Goal: Information Seeking & Learning: Learn about a topic

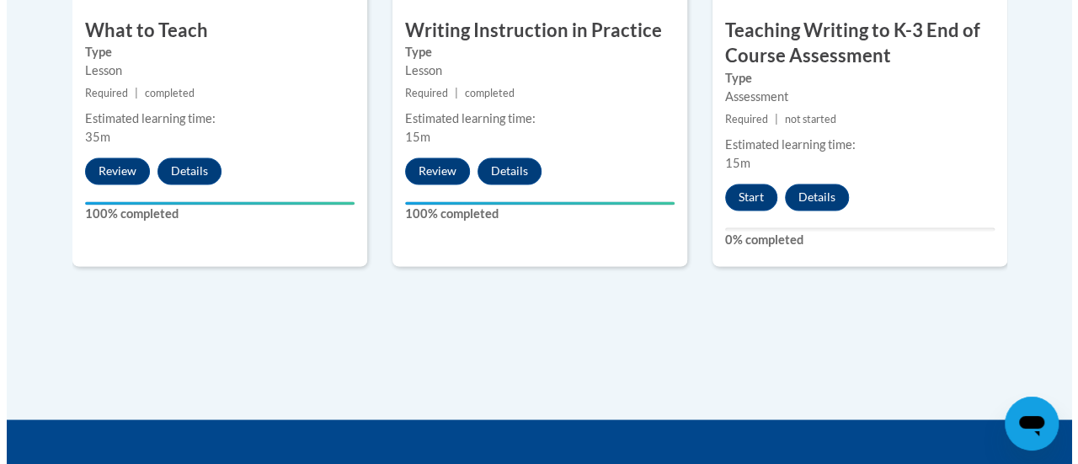
scroll to position [1310, 0]
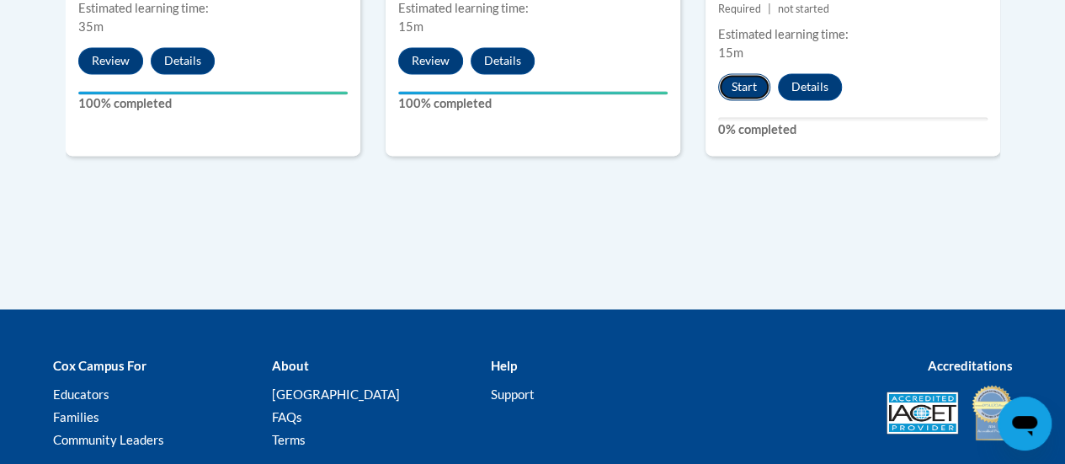
click at [736, 80] on button "Start" at bounding box center [744, 86] width 52 height 27
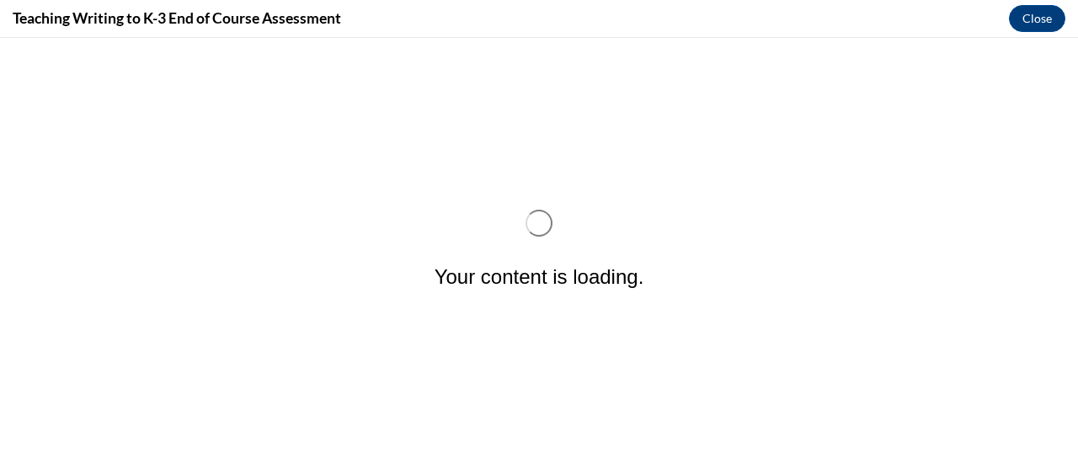
scroll to position [0, 0]
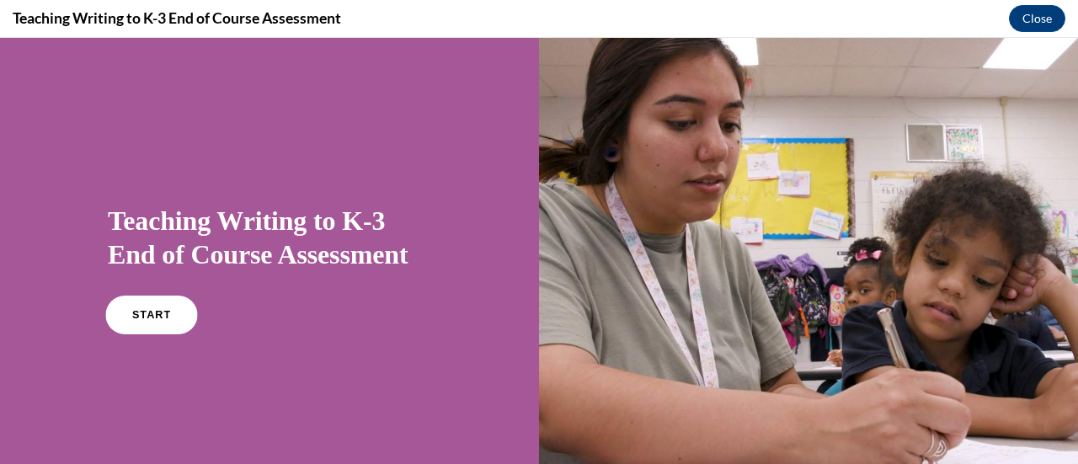
click at [139, 298] on link "START" at bounding box center [151, 315] width 92 height 39
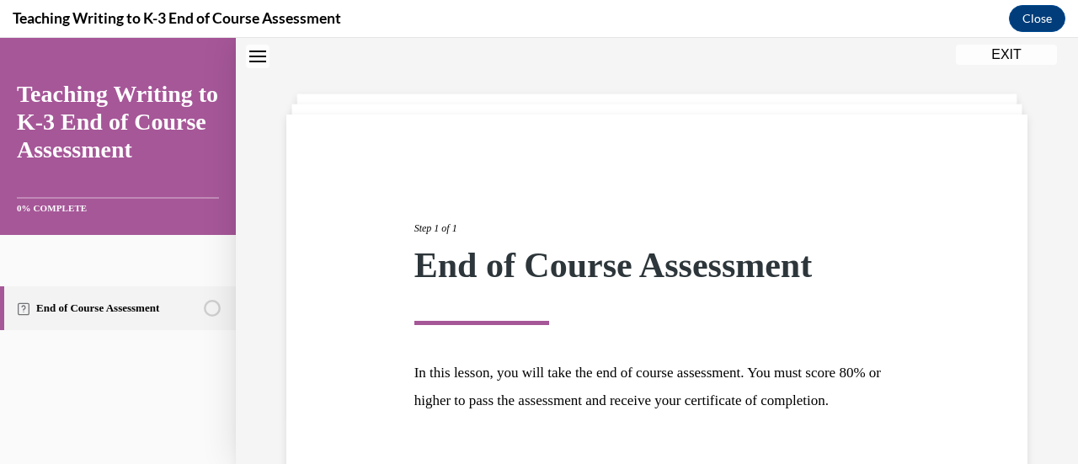
scroll to position [197, 0]
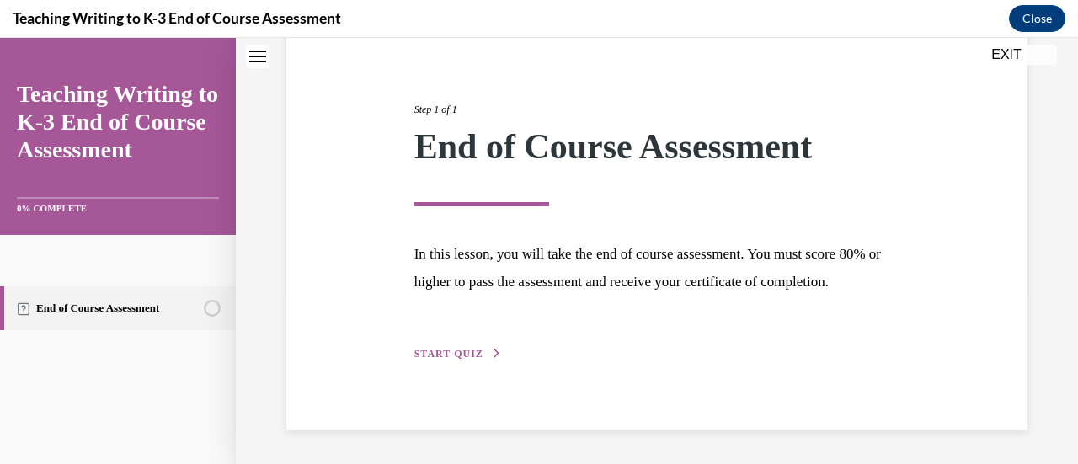
click at [451, 339] on div "Step 1 of 1 End of Course Assessment In this lesson, you will take the end of c…" at bounding box center [657, 213] width 511 height 300
click at [456, 360] on button "START QUIZ" at bounding box center [458, 353] width 88 height 15
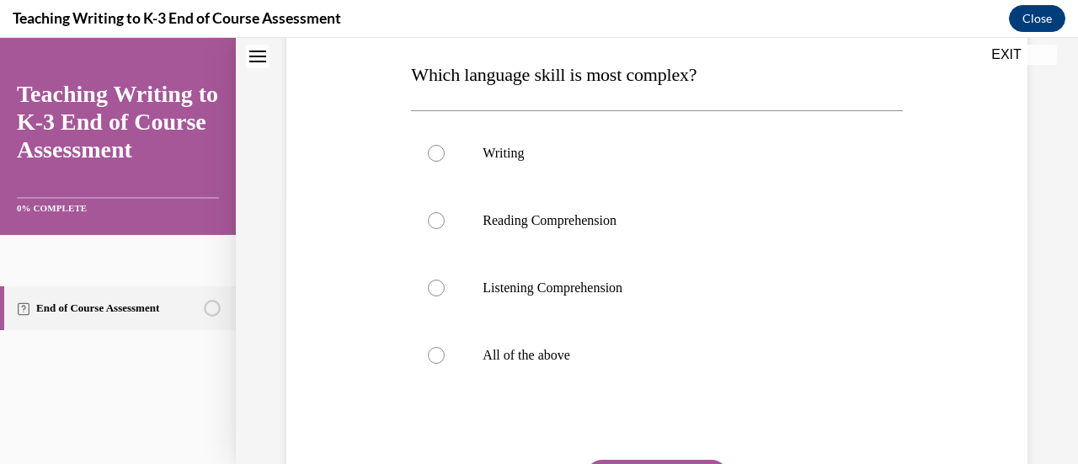
scroll to position [264, 0]
click at [483, 155] on p "Writing" at bounding box center [671, 153] width 377 height 17
click at [445, 155] on input "Writing" at bounding box center [436, 153] width 17 height 17
radio input "true"
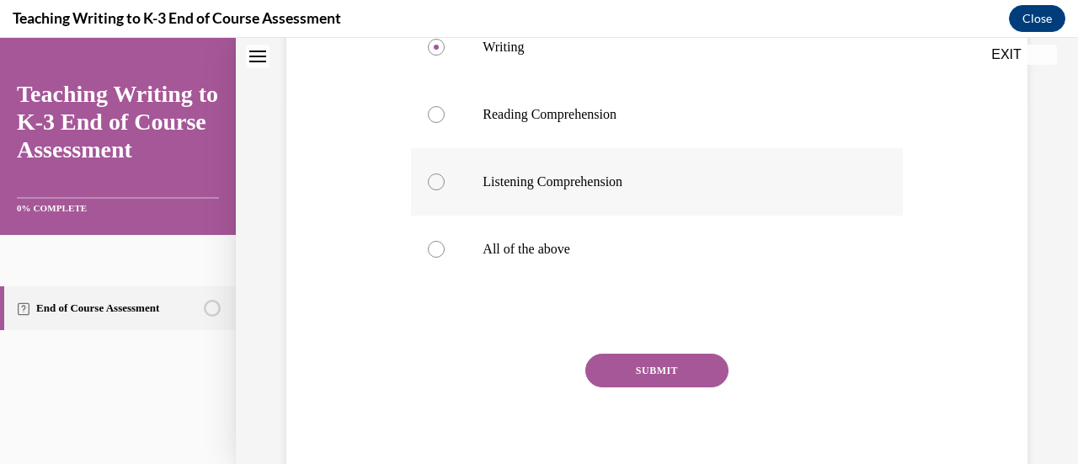
scroll to position [374, 0]
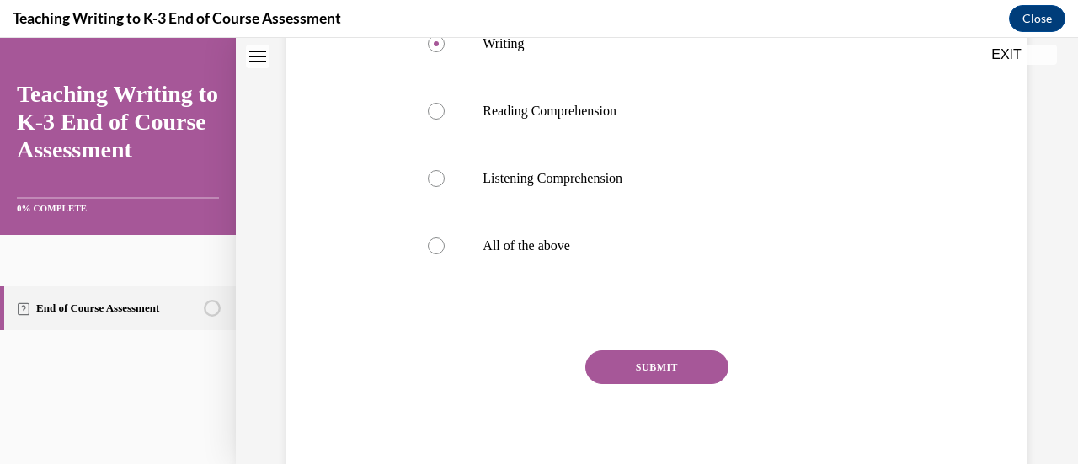
click at [672, 367] on button "SUBMIT" at bounding box center [656, 367] width 143 height 34
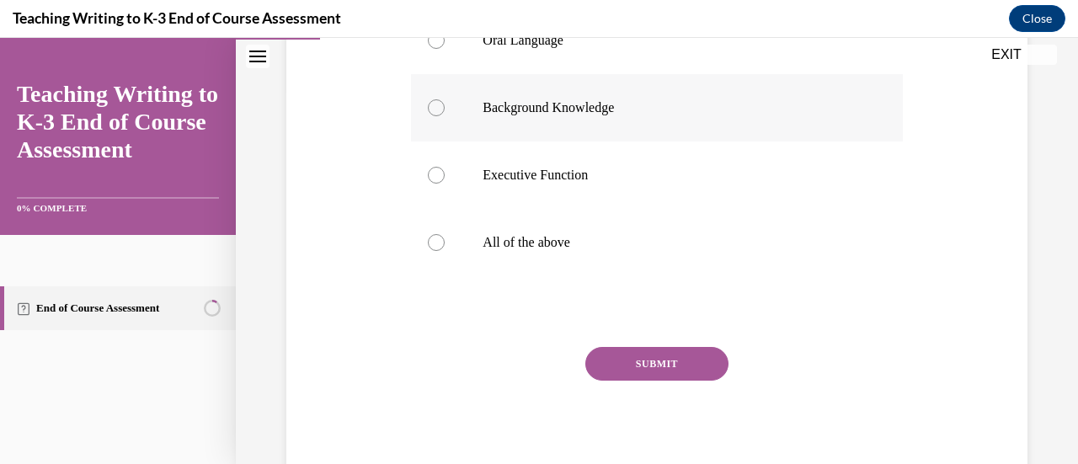
scroll to position [378, 0]
click at [534, 238] on p "All of the above" at bounding box center [671, 241] width 377 height 17
click at [445, 238] on input "All of the above" at bounding box center [436, 241] width 17 height 17
radio input "true"
click at [661, 358] on button "SUBMIT" at bounding box center [656, 363] width 143 height 34
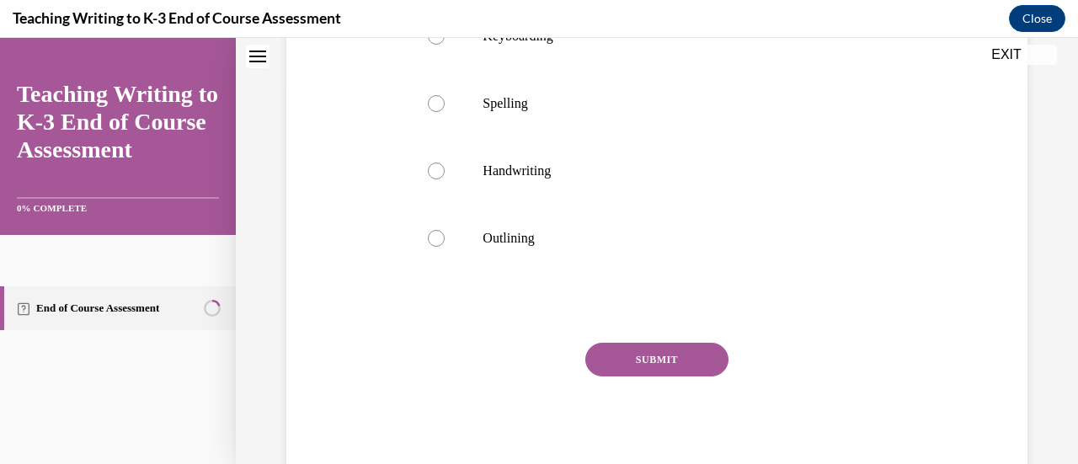
scroll to position [0, 0]
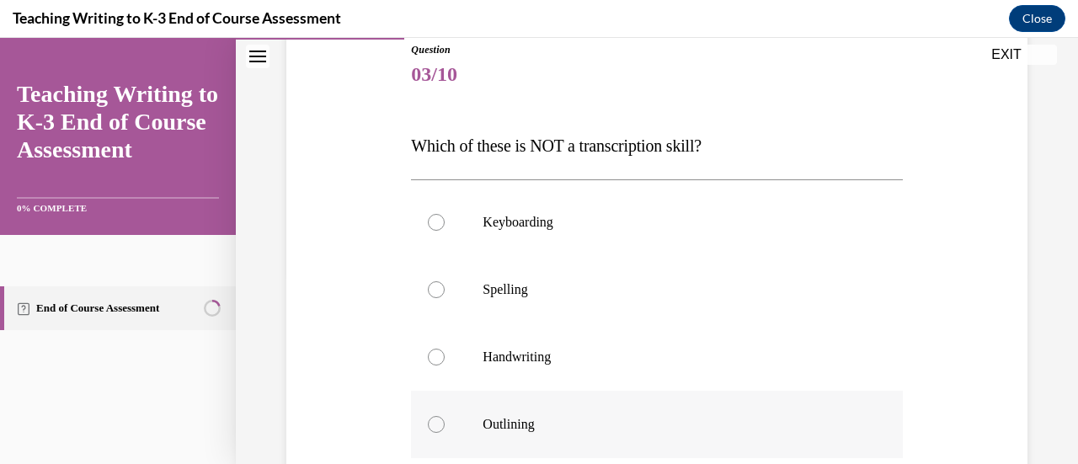
click at [519, 429] on p "Outlining" at bounding box center [671, 424] width 377 height 17
click at [445, 429] on input "Outlining" at bounding box center [436, 424] width 17 height 17
radio input "true"
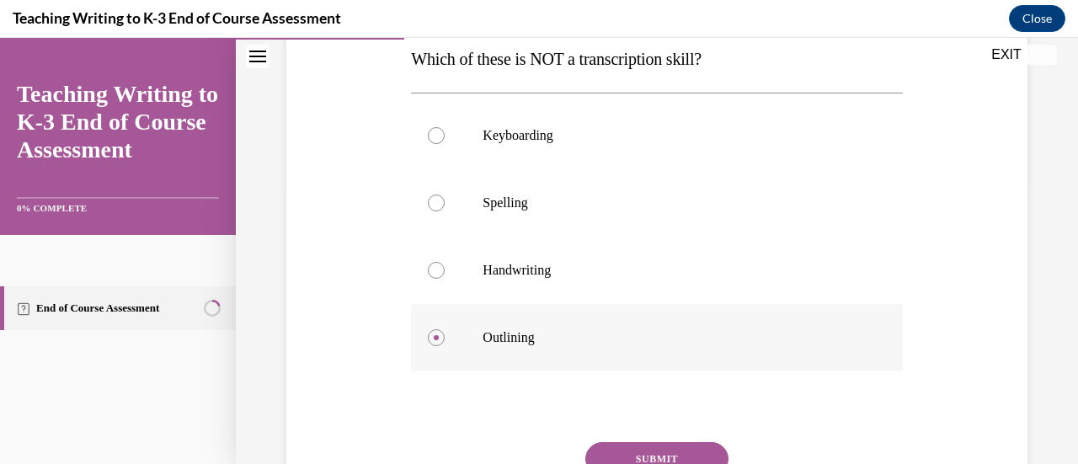
scroll to position [376, 0]
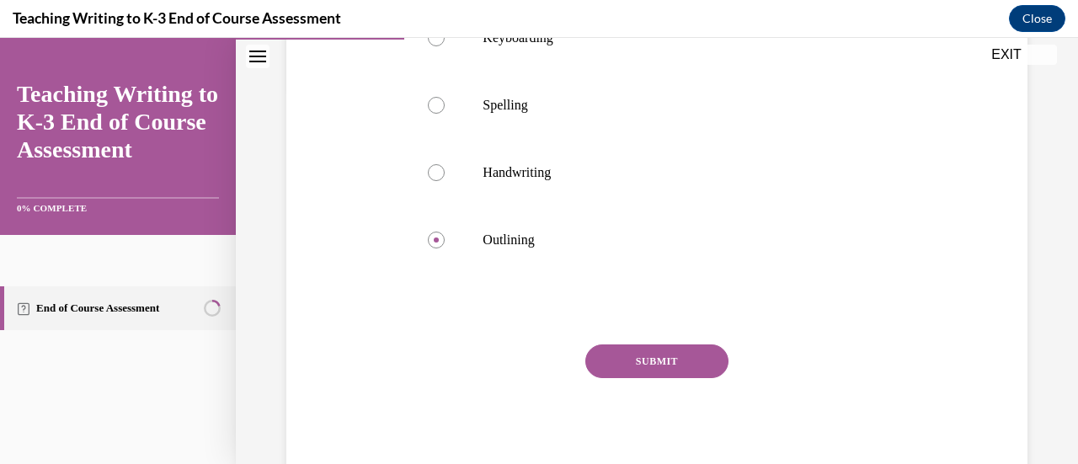
click at [664, 354] on button "SUBMIT" at bounding box center [656, 361] width 143 height 34
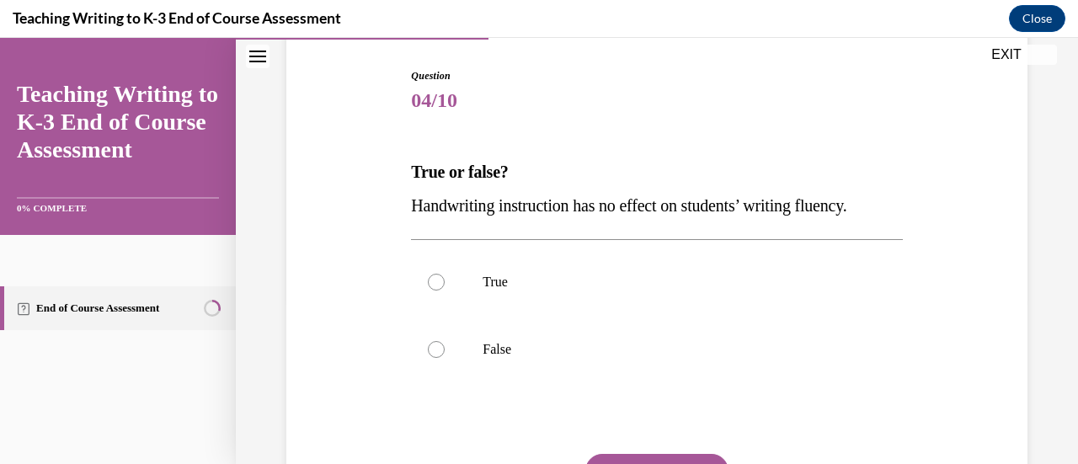
scroll to position [175, 0]
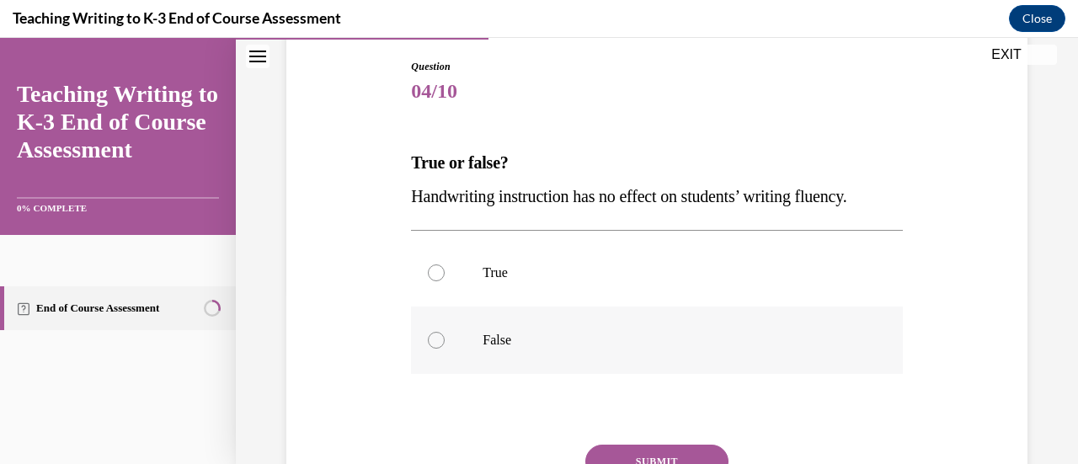
click at [537, 341] on p "False" at bounding box center [671, 340] width 377 height 17
click at [445, 341] on input "False" at bounding box center [436, 340] width 17 height 17
radio input "true"
click at [670, 455] on button "SUBMIT" at bounding box center [656, 462] width 143 height 34
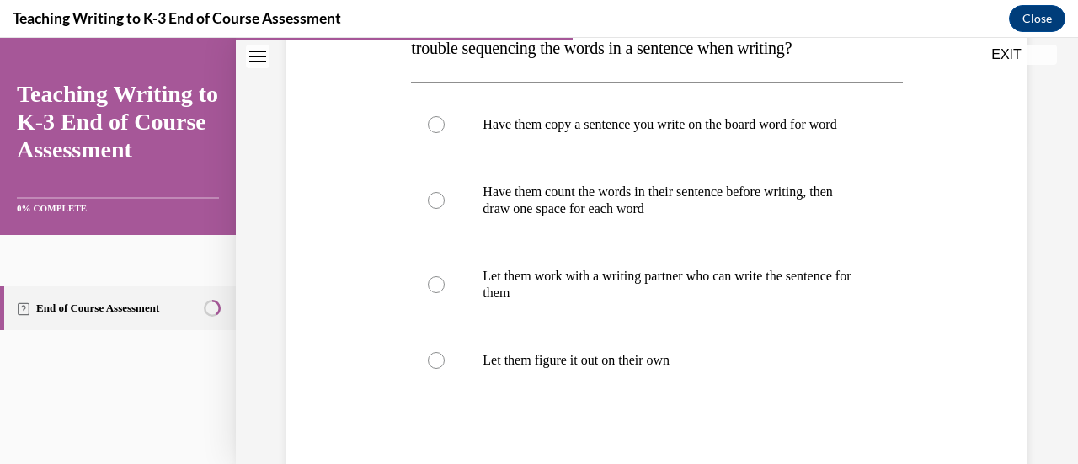
scroll to position [318, 0]
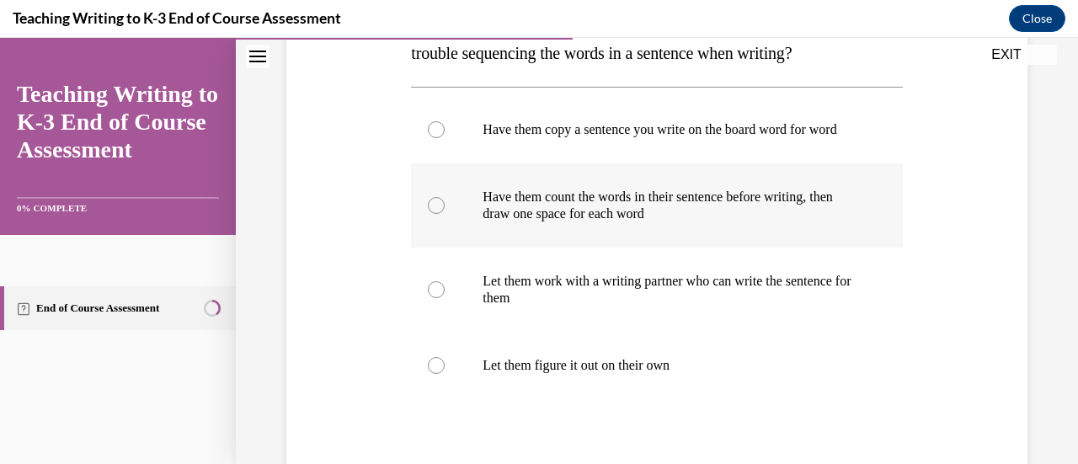
click at [669, 222] on p "Have them count the words in their sentence before writing, then draw one space…" at bounding box center [671, 206] width 377 height 34
click at [445, 214] on input "Have them count the words in their sentence before writing, then draw one space…" at bounding box center [436, 205] width 17 height 17
radio input "true"
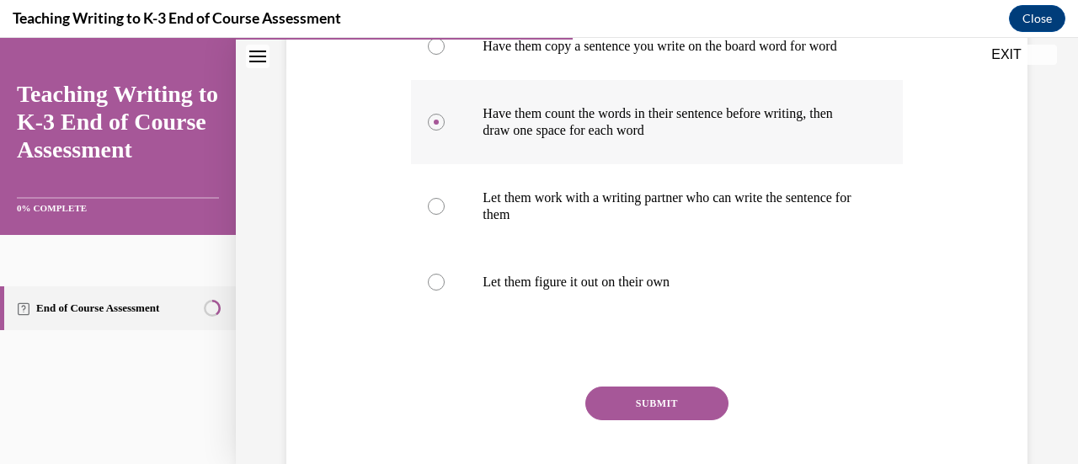
scroll to position [446, 0]
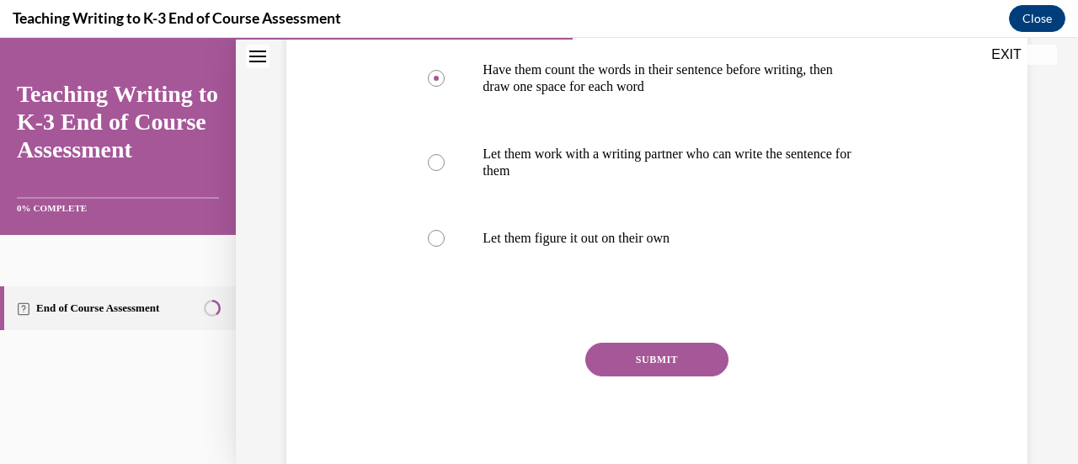
click at [689, 376] on button "SUBMIT" at bounding box center [656, 360] width 143 height 34
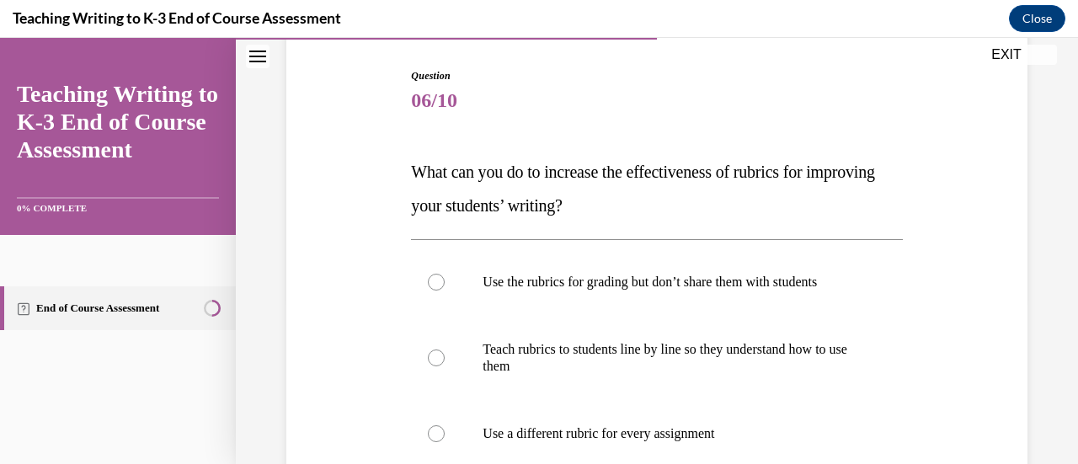
scroll to position [178, 0]
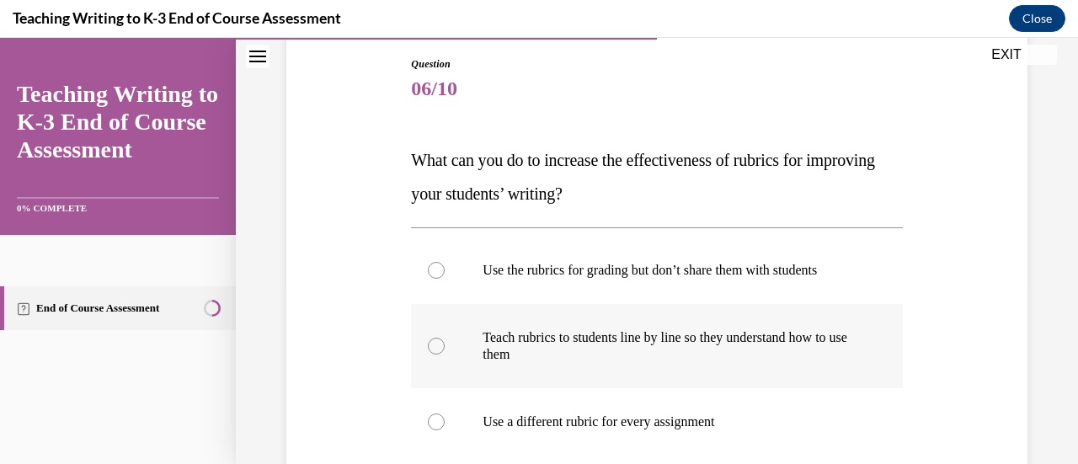
click at [533, 346] on p "Teach rubrics to students line by line so they understand how to use them" at bounding box center [671, 346] width 377 height 34
click at [445, 346] on input "Teach rubrics to students line by line so they understand how to use them" at bounding box center [436, 346] width 17 height 17
radio input "true"
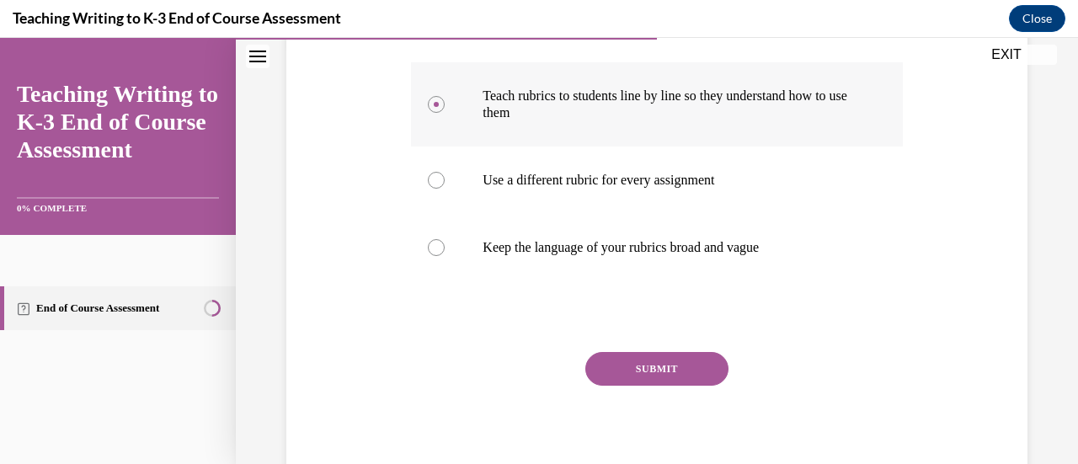
scroll to position [478, 0]
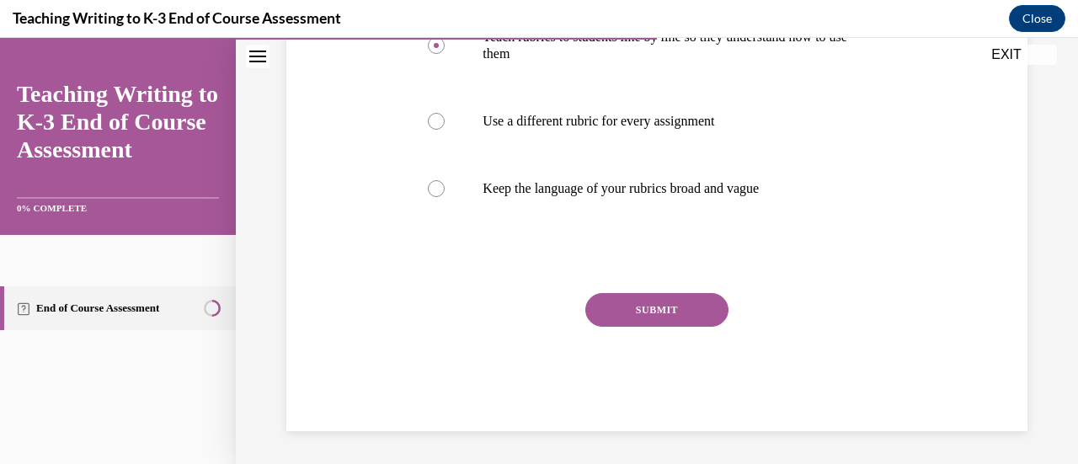
click at [648, 311] on button "SUBMIT" at bounding box center [656, 310] width 143 height 34
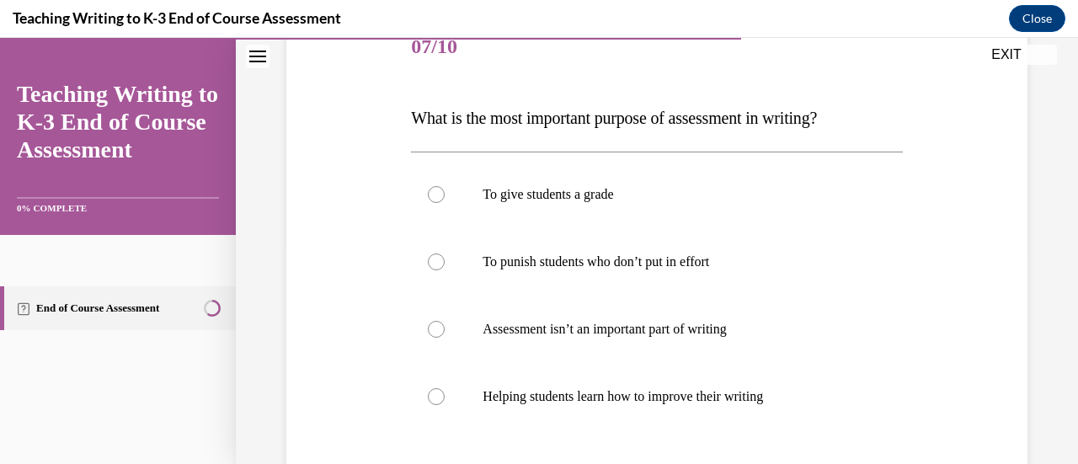
scroll to position [219, 0]
click at [473, 405] on label "Helping students learn how to improve their writing" at bounding box center [656, 397] width 491 height 67
click at [445, 405] on input "Helping students learn how to improve their writing" at bounding box center [436, 397] width 17 height 17
radio input "true"
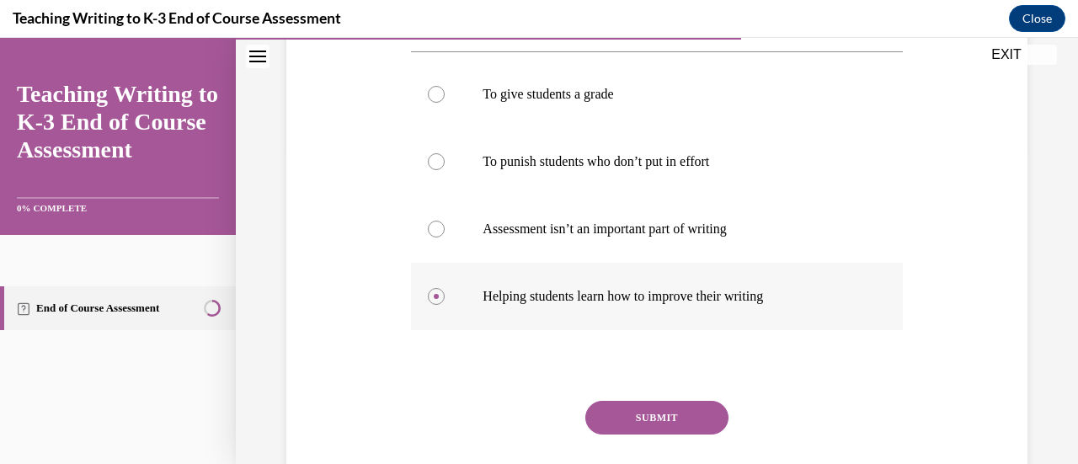
scroll to position [428, 0]
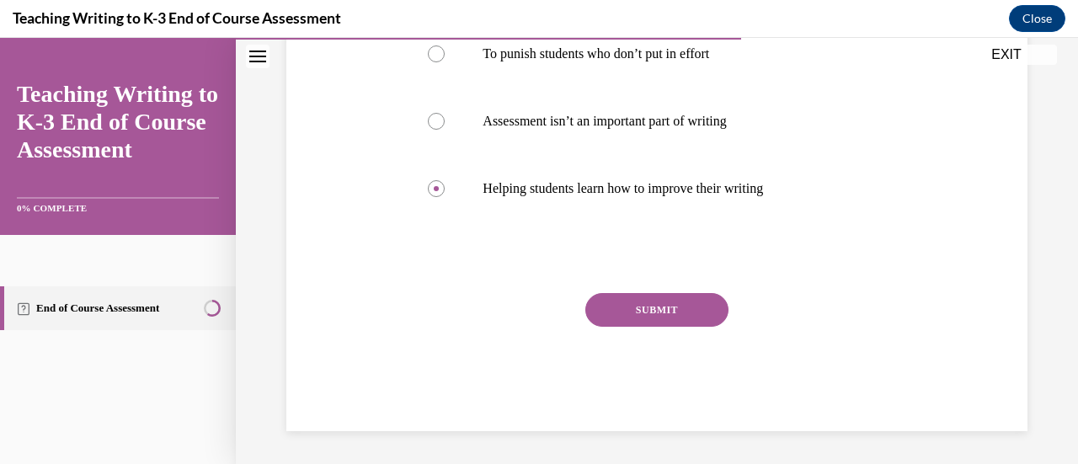
click at [689, 324] on button "SUBMIT" at bounding box center [656, 310] width 143 height 34
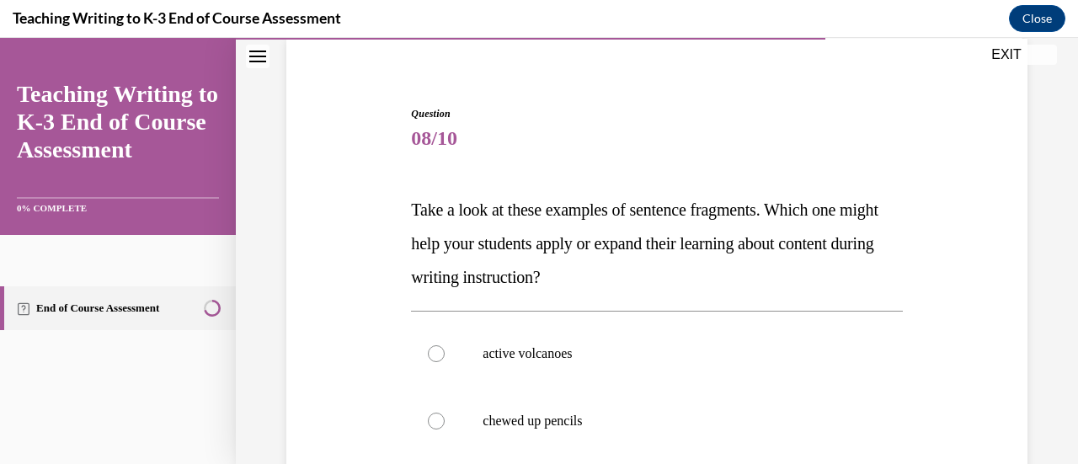
scroll to position [130, 0]
click at [496, 366] on label "active volcanoes" at bounding box center [656, 351] width 491 height 67
click at [445, 360] on input "active volcanoes" at bounding box center [436, 352] width 17 height 17
radio input "true"
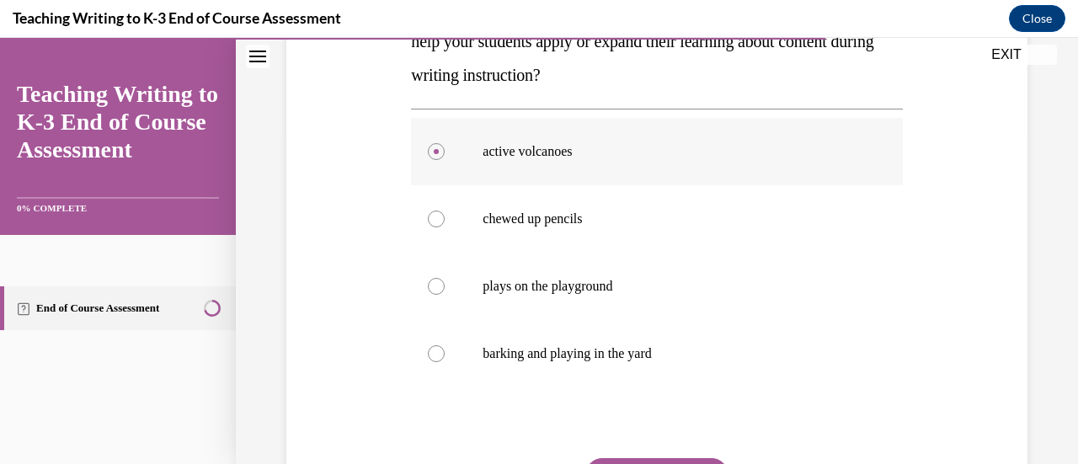
scroll to position [495, 0]
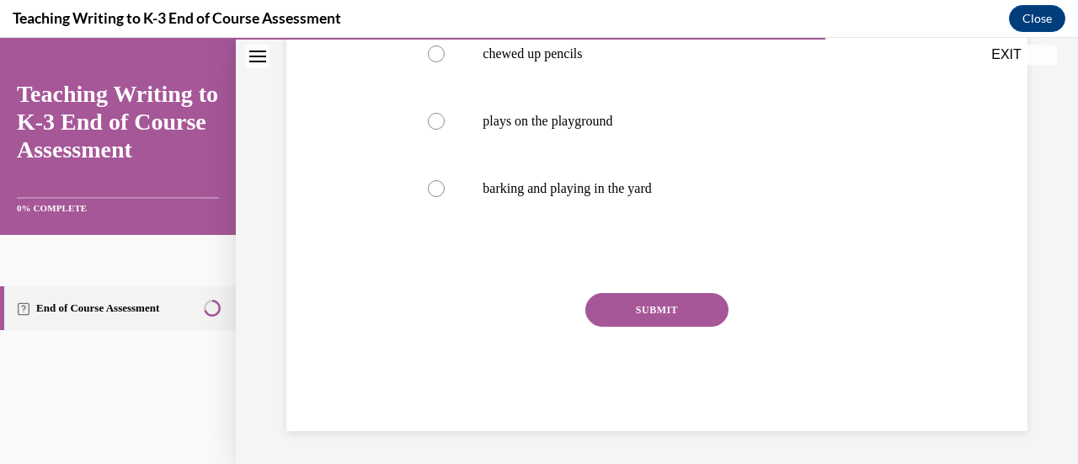
click at [670, 307] on button "SUBMIT" at bounding box center [656, 310] width 143 height 34
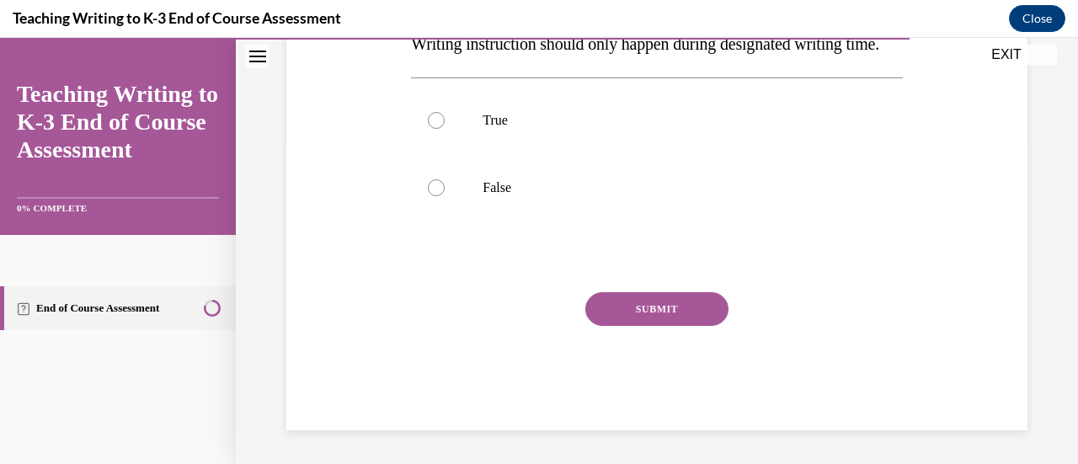
scroll to position [360, 0]
click at [505, 190] on p "False" at bounding box center [671, 187] width 377 height 17
click at [445, 190] on input "False" at bounding box center [436, 187] width 17 height 17
radio input "true"
click at [702, 321] on button "SUBMIT" at bounding box center [656, 309] width 143 height 34
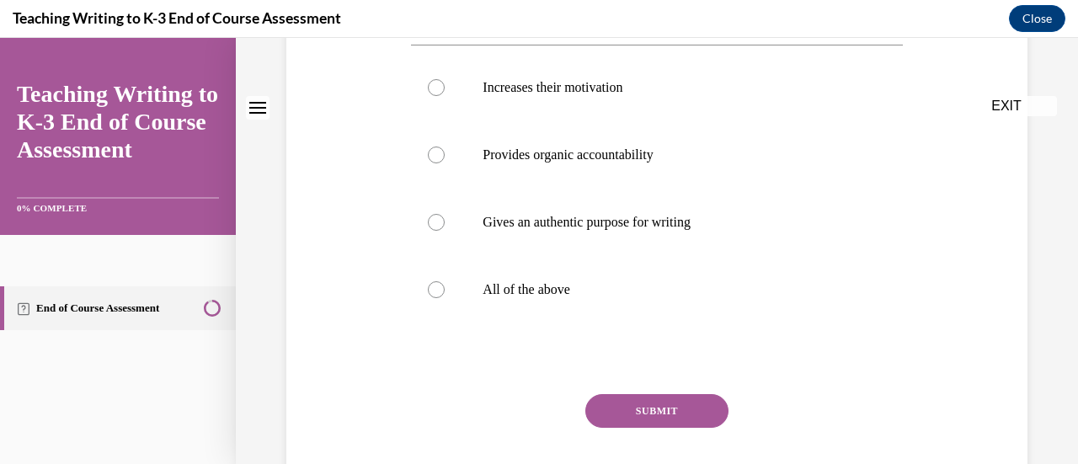
scroll to position [0, 0]
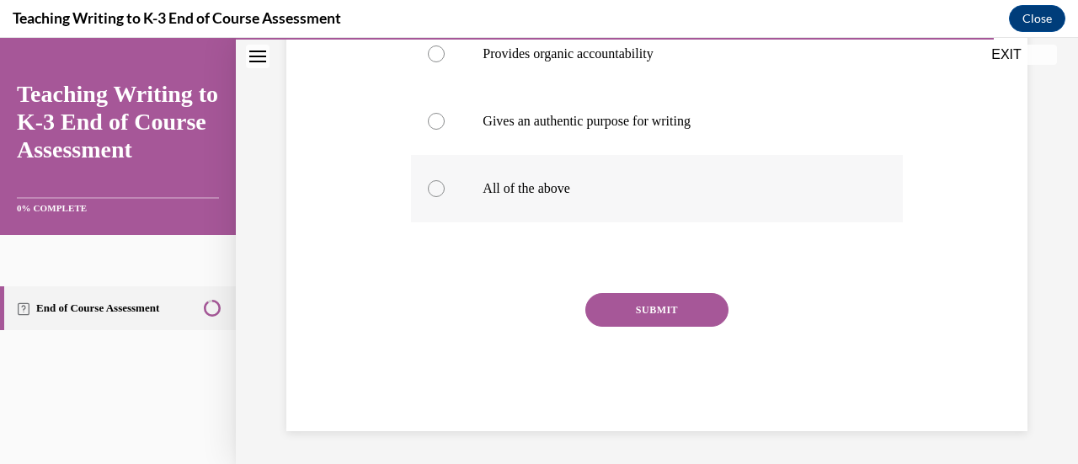
click at [548, 192] on p "All of the above" at bounding box center [671, 188] width 377 height 17
click at [445, 192] on input "All of the above" at bounding box center [436, 188] width 17 height 17
radio input "true"
click at [691, 322] on button "SUBMIT" at bounding box center [656, 310] width 143 height 34
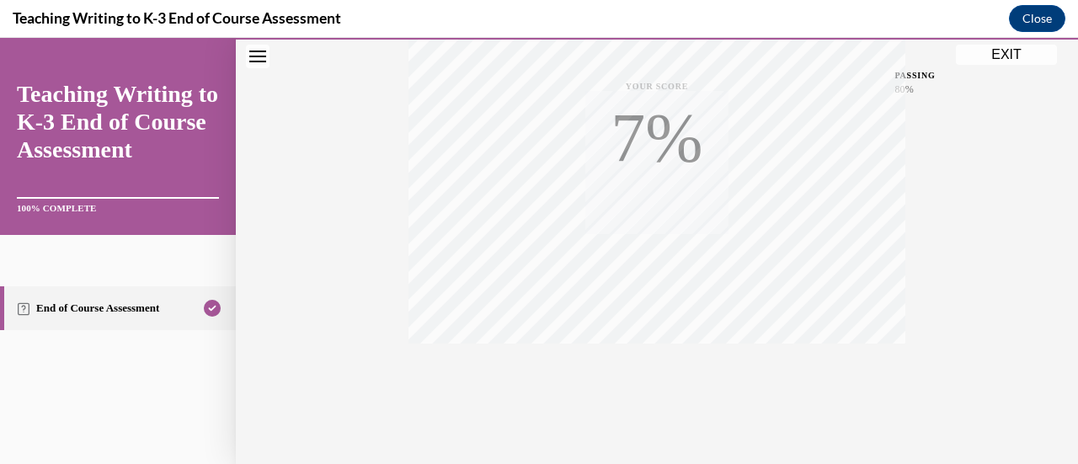
scroll to position [436, 0]
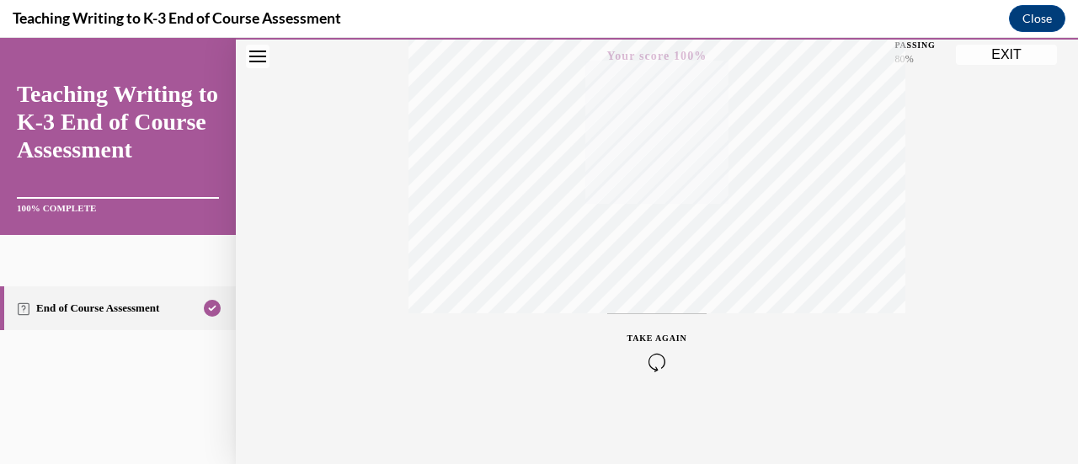
click at [1001, 59] on button "EXIT" at bounding box center [1006, 55] width 101 height 20
